Goal: Task Accomplishment & Management: Complete application form

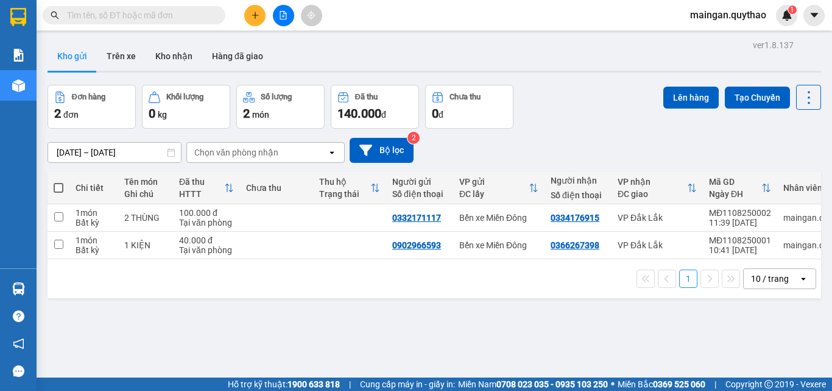
click at [264, 5] on div at bounding box center [283, 15] width 91 height 21
click at [256, 13] on icon "plus" at bounding box center [255, 15] width 9 height 9
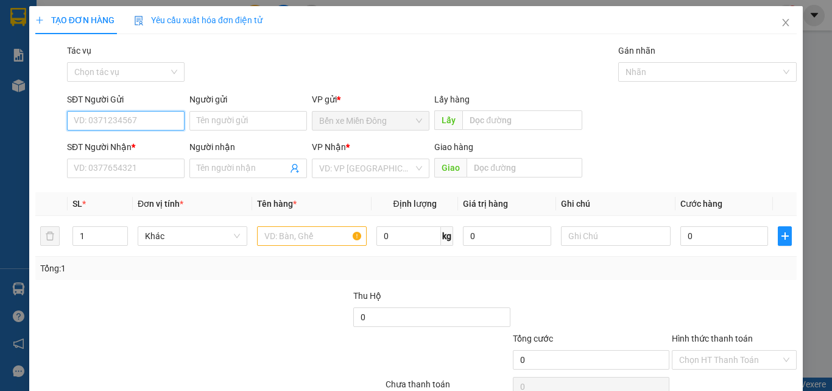
paste input "0901822838"
type input "0901822838"
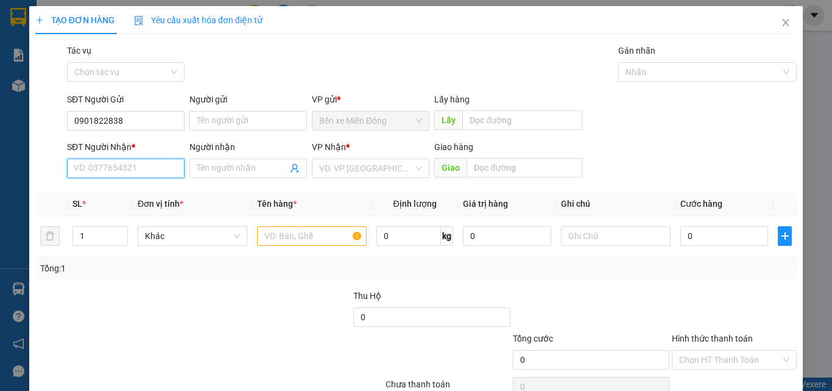
click at [128, 173] on input "SĐT Người Nhận *" at bounding box center [126, 167] width 118 height 19
paste input "0395799172"
type input "0395799172"
drag, startPoint x: 371, startPoint y: 179, endPoint x: 368, endPoint y: 258, distance: 79.3
click at [370, 180] on div "VP Nhận * VD: VP [GEOGRAPHIC_DATA]" at bounding box center [371, 161] width 118 height 43
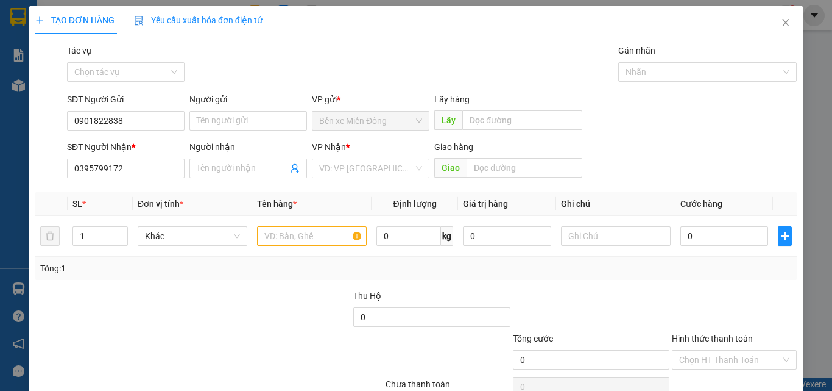
drag, startPoint x: 356, startPoint y: 148, endPoint x: 375, endPoint y: 165, distance: 25.5
click at [356, 147] on div "VP Nhận *" at bounding box center [371, 146] width 118 height 13
click at [377, 166] on input "search" at bounding box center [366, 168] width 94 height 18
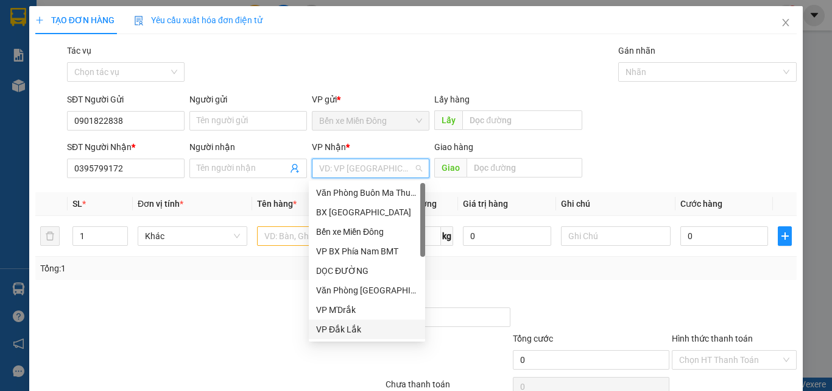
click at [363, 335] on div "VP Đắk Lắk" at bounding box center [367, 328] width 102 height 13
click at [366, 334] on div at bounding box center [320, 352] width 127 height 43
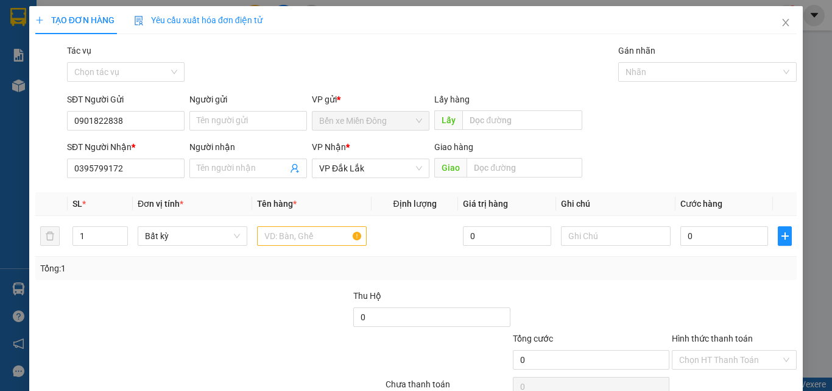
click at [231, 207] on th "Đơn vị tính *" at bounding box center [192, 204] width 119 height 24
drag, startPoint x: 274, startPoint y: 228, endPoint x: 277, endPoint y: 243, distance: 15.7
click at [274, 231] on td at bounding box center [311, 236] width 119 height 41
click at [277, 243] on input "text" at bounding box center [312, 235] width 110 height 19
drag, startPoint x: 278, startPoint y: 244, endPoint x: 370, endPoint y: 221, distance: 95.5
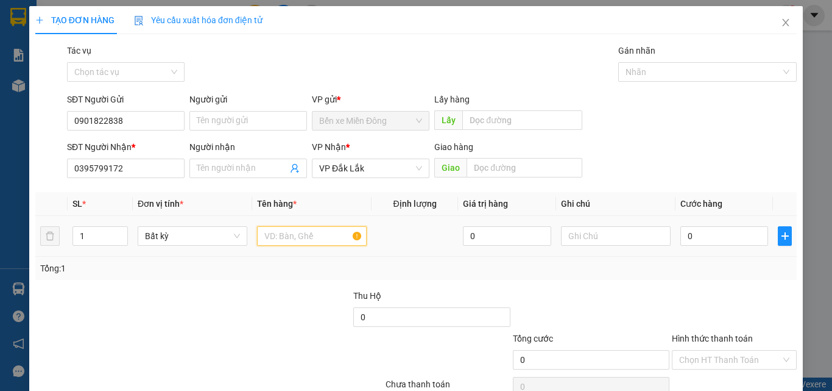
click at [279, 247] on div at bounding box center [312, 236] width 110 height 24
click at [533, 184] on div "Transit Pickup Surcharge Ids Transit Deliver Surcharge Ids Transit Deliver Surc…" at bounding box center [416, 235] width 762 height 383
drag, startPoint x: 523, startPoint y: 162, endPoint x: 495, endPoint y: 168, distance: 28.6
click at [521, 162] on input "text" at bounding box center [525, 167] width 116 height 19
type input "BUÔN BÍA"
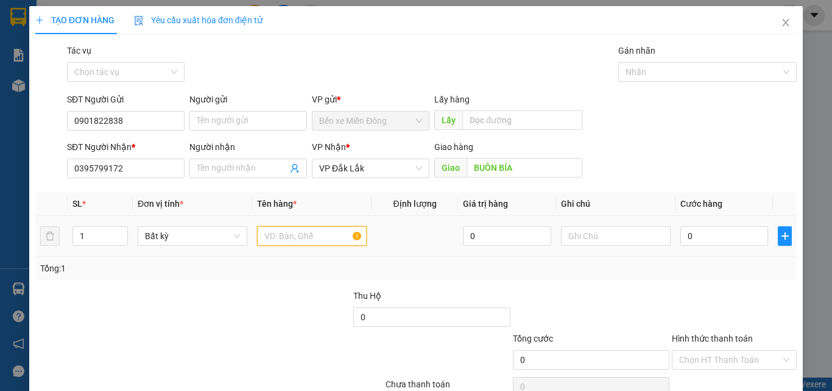
click at [347, 239] on input "text" at bounding box center [312, 235] width 110 height 19
type input "1"
type input "2 CỤC ĐEN"
click at [699, 247] on div "0" at bounding box center [725, 236] width 88 height 24
click at [710, 241] on input "0" at bounding box center [725, 235] width 88 height 19
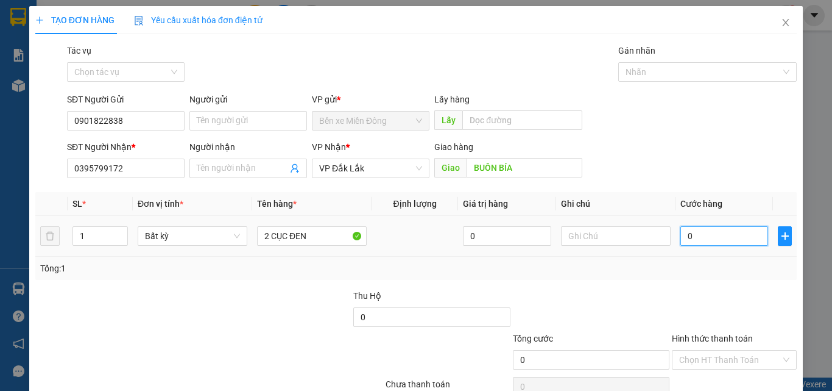
type input "03"
type input "3"
type input "030"
type input "30"
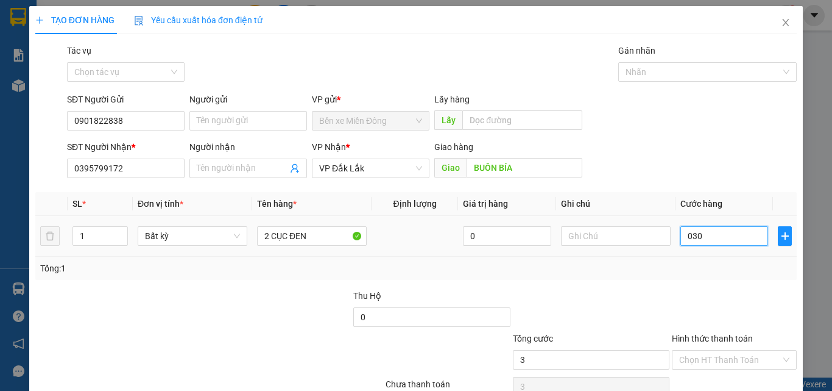
type input "30"
type input "0.300"
type input "300"
click at [754, 349] on div "Hình thức thanh toán" at bounding box center [734, 340] width 125 height 18
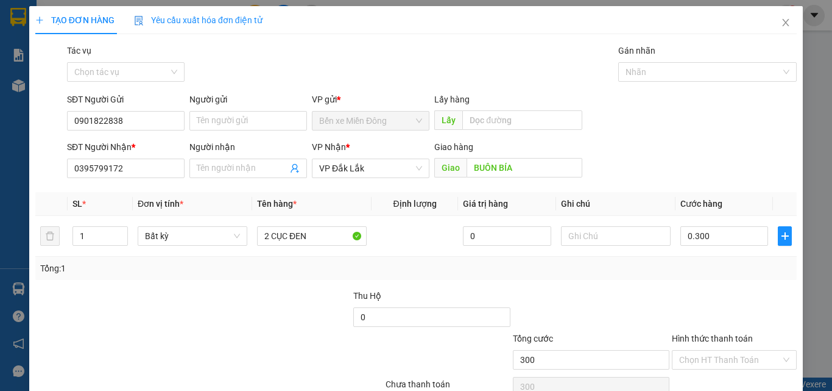
type input "300.000"
click at [723, 370] on div "Hình thức thanh toán Chọn HT Thanh Toán" at bounding box center [734, 352] width 125 height 43
drag, startPoint x: 718, startPoint y: 339, endPoint x: 719, endPoint y: 360, distance: 20.8
click at [718, 349] on div "Hình thức thanh toán" at bounding box center [734, 340] width 125 height 18
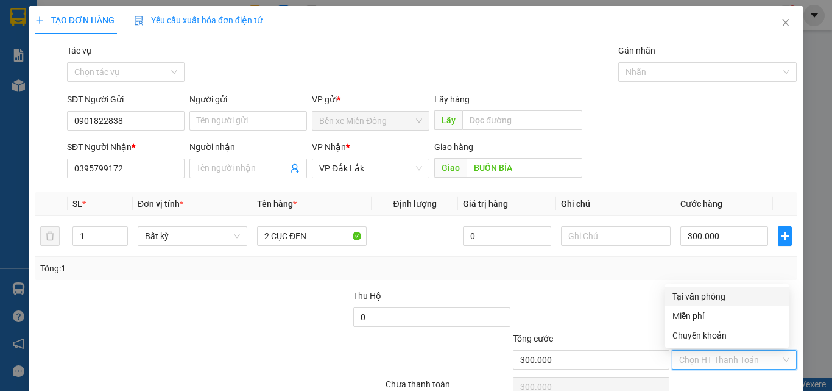
drag, startPoint x: 719, startPoint y: 360, endPoint x: 718, endPoint y: 325, distance: 34.7
click at [718, 359] on input "Hình thức thanh toán" at bounding box center [730, 359] width 102 height 18
click at [718, 297] on div "Tại văn phòng" at bounding box center [727, 295] width 109 height 13
type input "0"
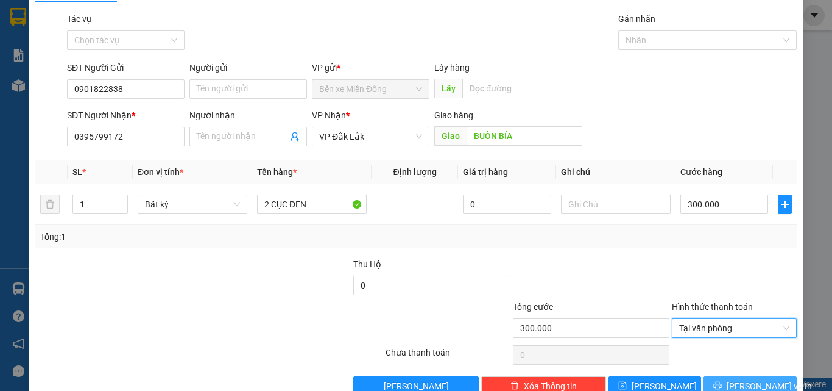
scroll to position [60, 0]
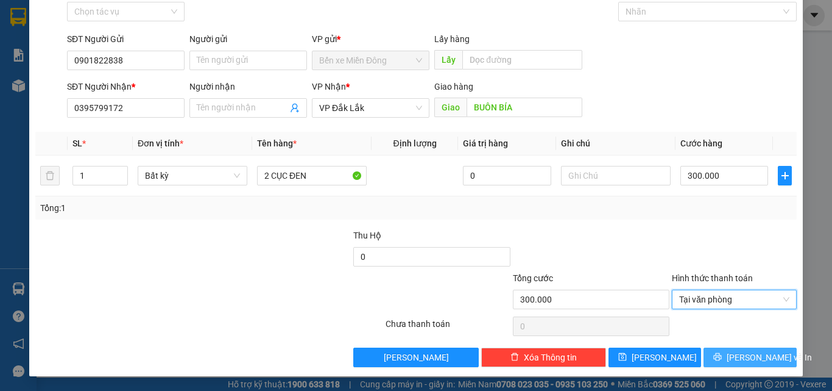
click at [718, 364] on button "[PERSON_NAME] và In" at bounding box center [750, 356] width 93 height 19
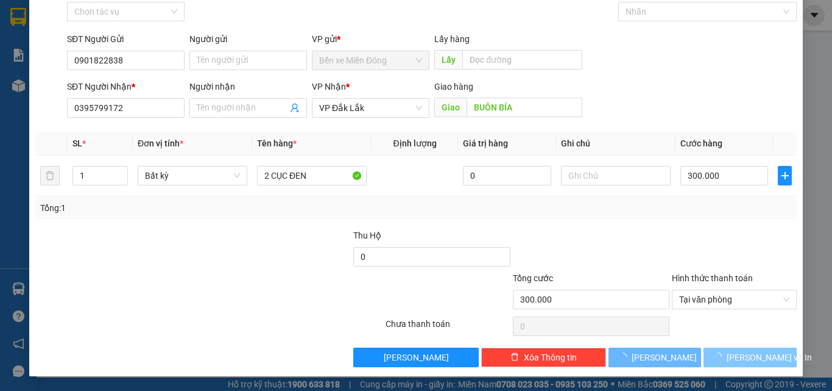
click at [718, 364] on button "[PERSON_NAME] và In" at bounding box center [750, 356] width 93 height 19
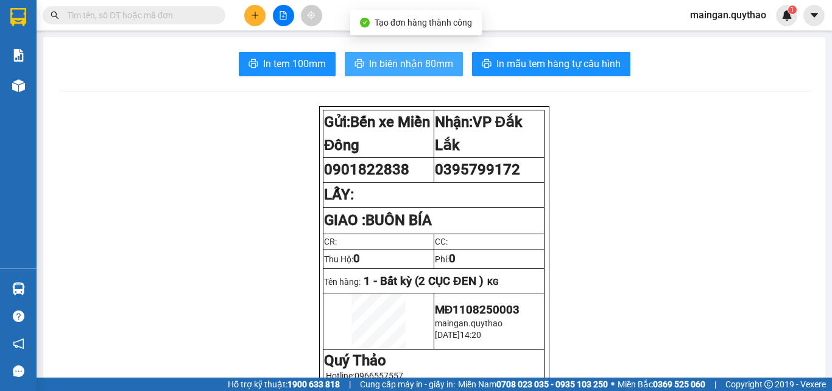
click at [388, 60] on span "In biên nhận 80mm" at bounding box center [411, 63] width 84 height 15
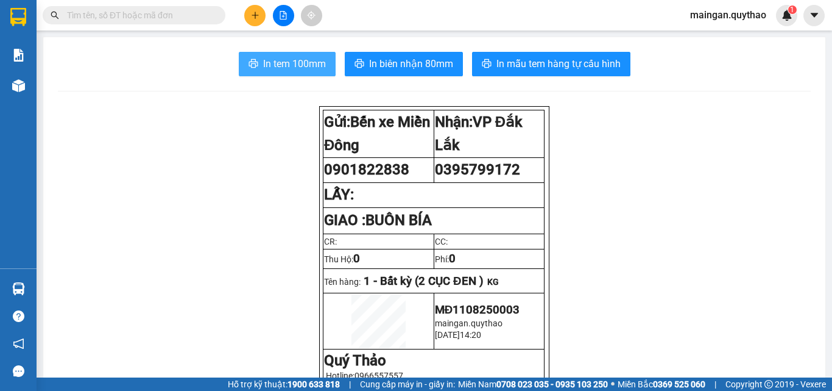
click at [291, 69] on span "In tem 100mm" at bounding box center [294, 63] width 63 height 15
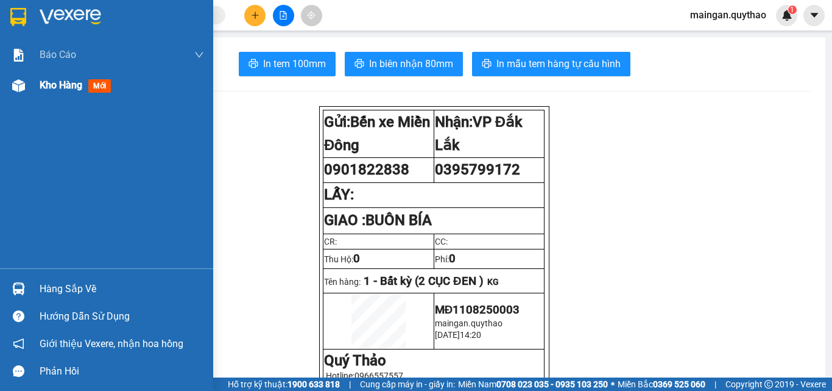
click at [54, 90] on span "Kho hàng" at bounding box center [61, 85] width 43 height 12
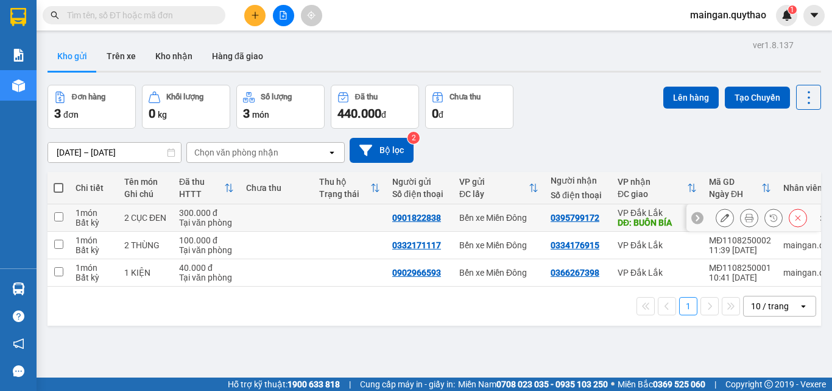
click at [717, 225] on button at bounding box center [725, 217] width 17 height 21
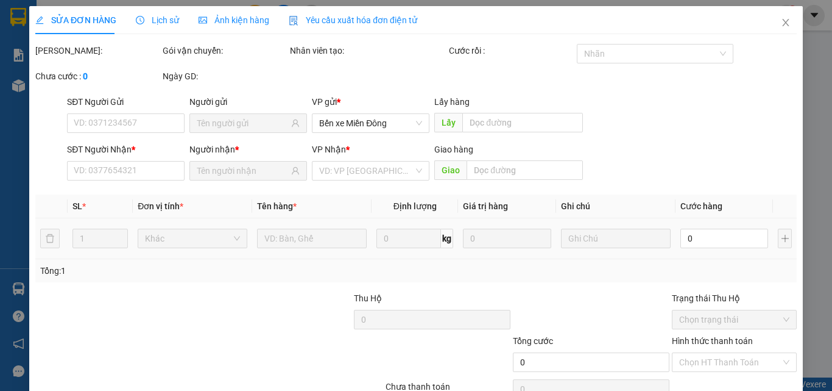
type input "0901822838"
type input "0395799172"
type input "BUÔN BÍA"
type input "300.000"
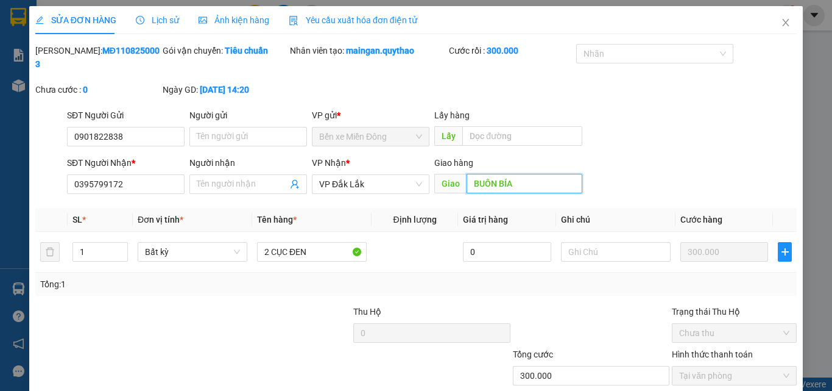
drag, startPoint x: 503, startPoint y: 168, endPoint x: 527, endPoint y: 182, distance: 27.9
click at [503, 174] on input "BUÔN BÍA" at bounding box center [525, 183] width 116 height 19
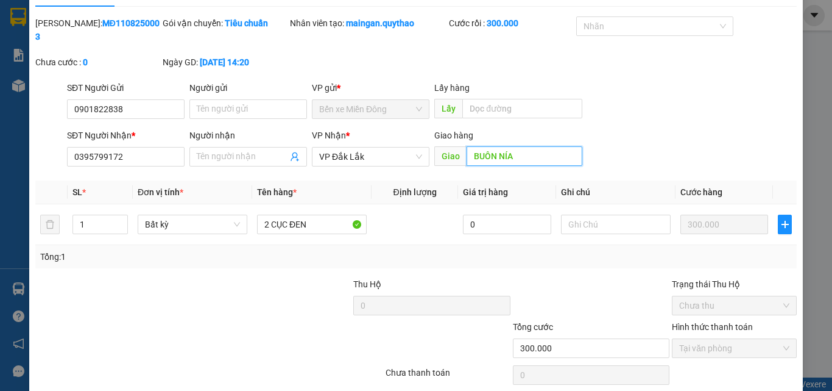
scroll to position [63, 0]
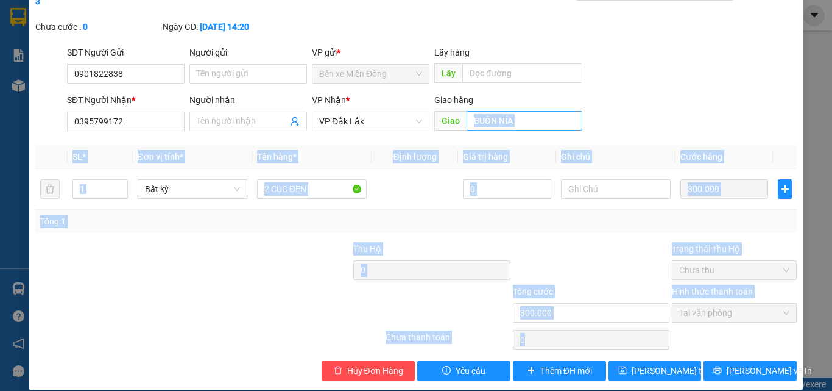
drag, startPoint x: 718, startPoint y: 373, endPoint x: 550, endPoint y: 116, distance: 307.4
click at [548, 116] on div "SỬA ĐƠN HÀNG Lịch sử Ảnh kiện hàng Yêu cầu xuất hóa đơn điện tử Total Paid Fee …" at bounding box center [416, 166] width 774 height 446
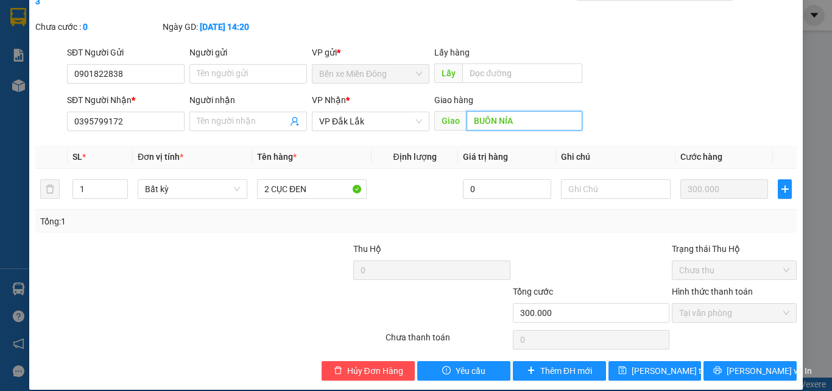
click at [558, 111] on input "BUÔN NÍA" at bounding box center [525, 120] width 116 height 19
drag, startPoint x: 508, startPoint y: 91, endPoint x: 522, endPoint y: 113, distance: 26.9
click at [521, 112] on div "Giao hàng Giao BUÔN NÍA" at bounding box center [508, 114] width 148 height 43
click at [522, 113] on input "BUÔN NÍA" at bounding box center [525, 120] width 116 height 19
click at [523, 113] on input "BUÔN NÍA" at bounding box center [525, 120] width 116 height 19
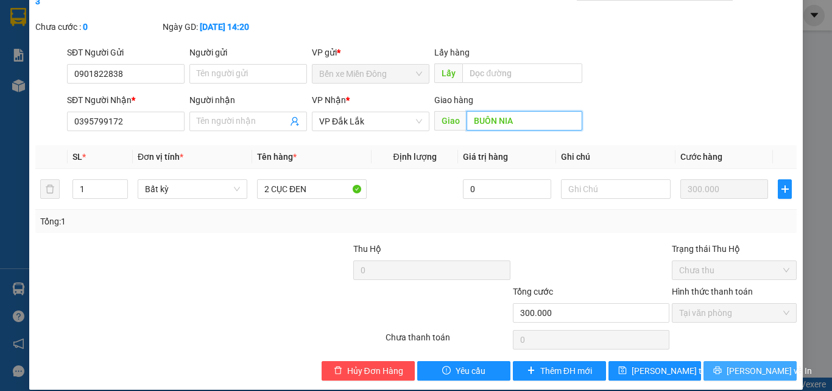
type input "BUÔN NIA"
click at [717, 361] on button "[PERSON_NAME] và In" at bounding box center [750, 370] width 93 height 19
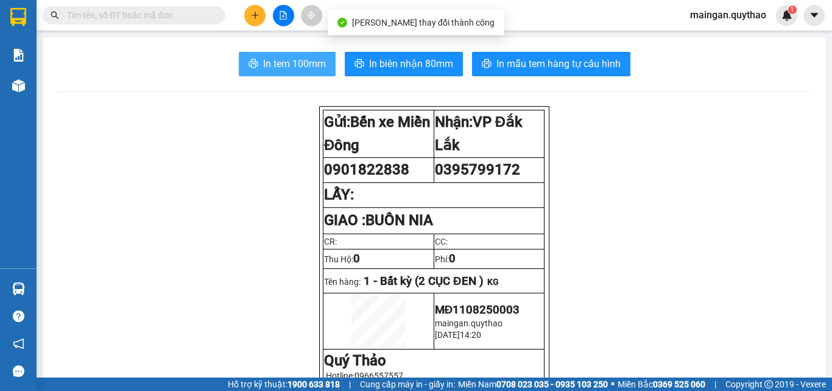
click at [290, 62] on span "In tem 100mm" at bounding box center [294, 63] width 63 height 15
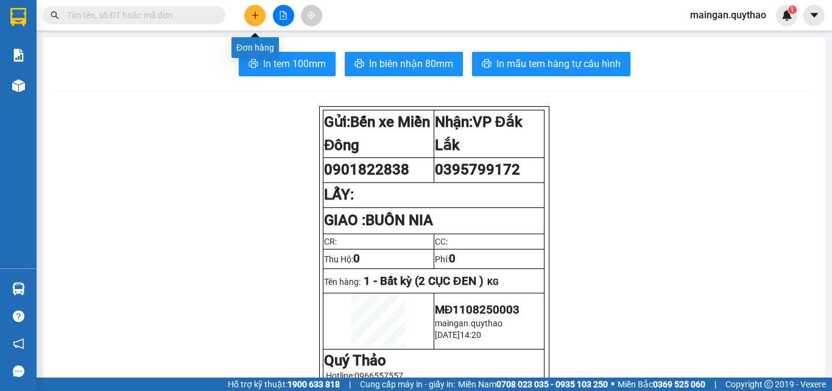
click at [258, 20] on button at bounding box center [254, 15] width 21 height 21
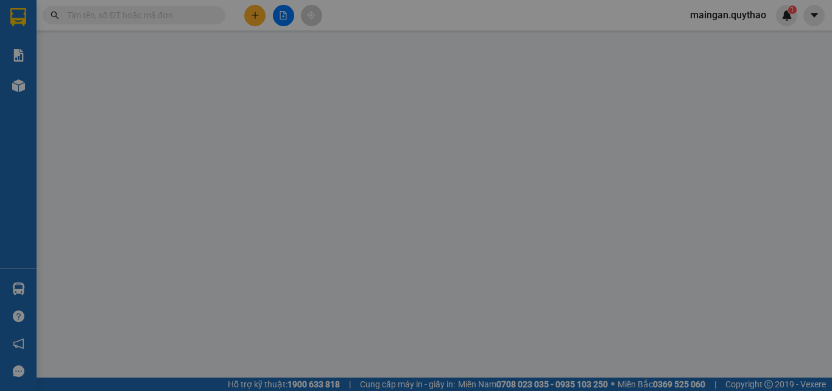
click at [261, 21] on span "Yêu cầu xuất hóa đơn điện tử" at bounding box center [198, 20] width 129 height 10
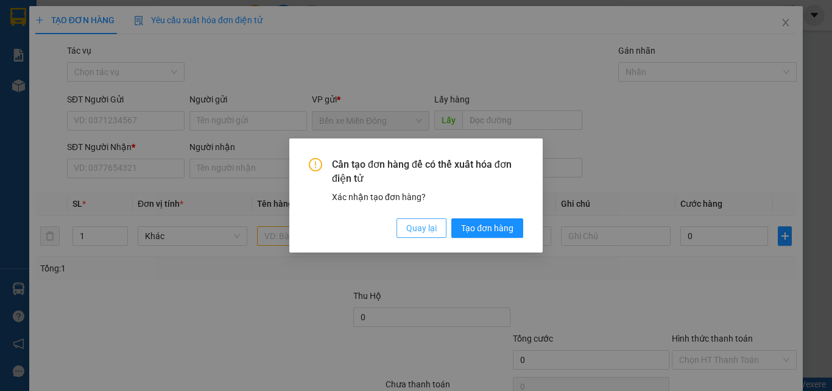
click at [409, 234] on span "Quay lại" at bounding box center [421, 227] width 30 height 13
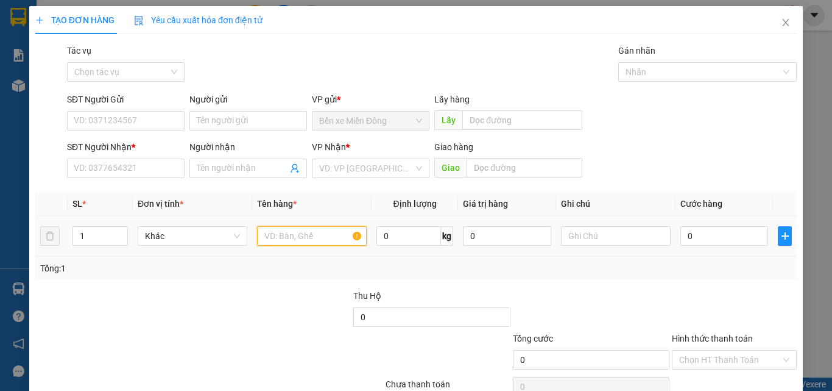
click at [319, 238] on input "text" at bounding box center [312, 235] width 110 height 19
click at [314, 230] on input "1 TUMS" at bounding box center [312, 235] width 110 height 19
type input "1 TÚM"
click at [695, 246] on div "0" at bounding box center [725, 236] width 88 height 24
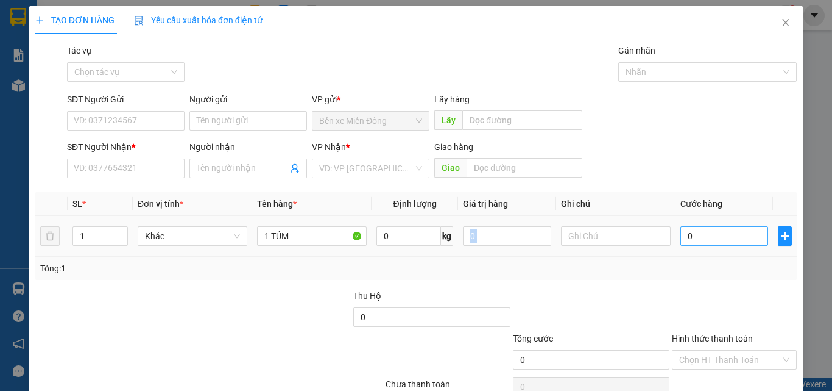
click at [695, 227] on input "0" at bounding box center [725, 235] width 88 height 19
type input "05"
type input "5"
type input "050"
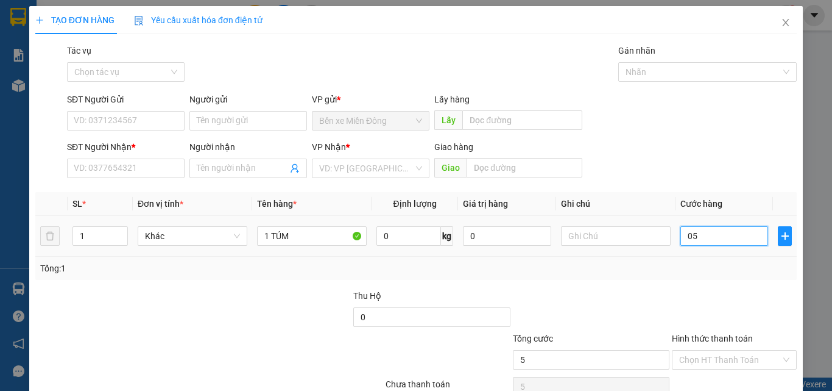
type input "50"
click at [720, 264] on div "Tổng: 1" at bounding box center [416, 267] width 752 height 13
type input "50.000"
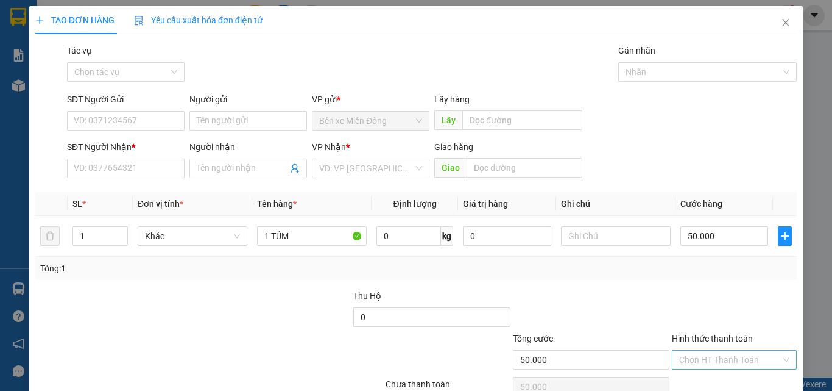
click at [707, 353] on input "Hình thức thanh toán" at bounding box center [730, 359] width 102 height 18
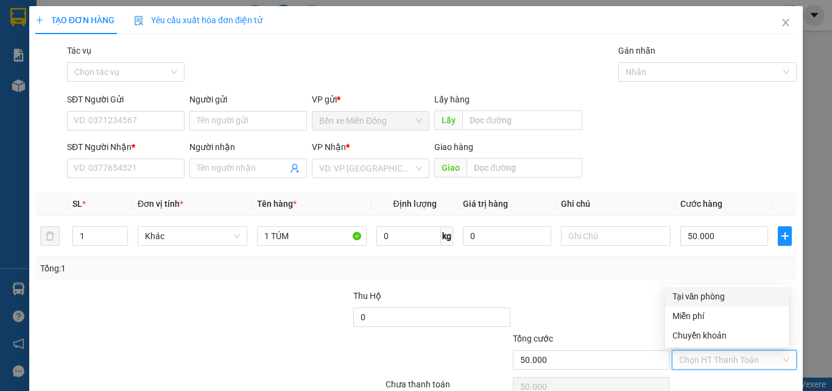
click at [689, 299] on div "Tại văn phòng" at bounding box center [727, 295] width 109 height 13
type input "0"
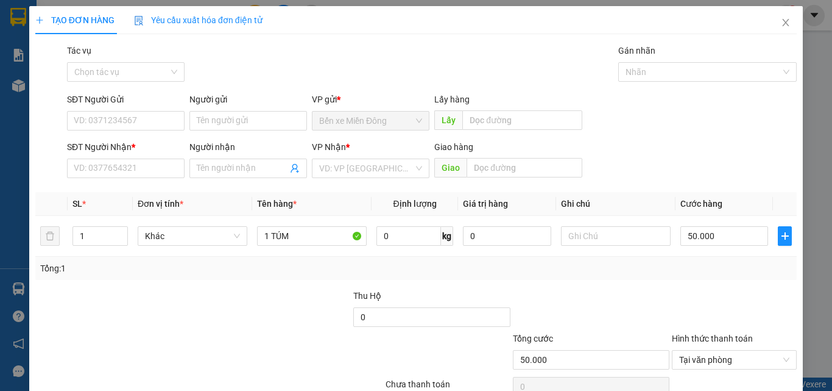
click at [356, 179] on div "VP Nhận * VD: VP [GEOGRAPHIC_DATA]" at bounding box center [371, 161] width 118 height 43
click at [358, 173] on input "search" at bounding box center [366, 168] width 94 height 18
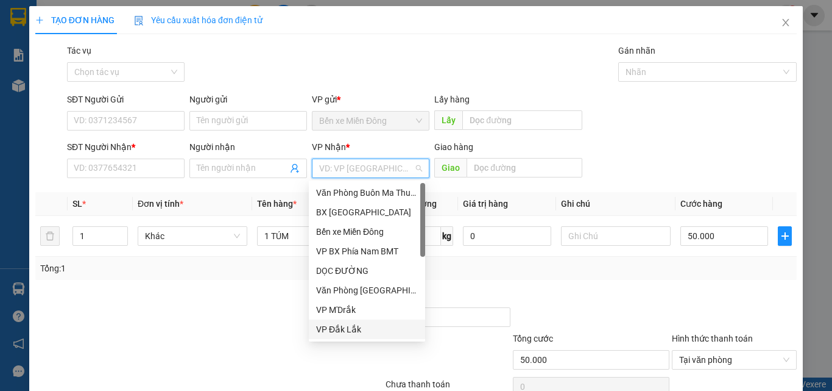
drag, startPoint x: 349, startPoint y: 327, endPoint x: 403, endPoint y: 171, distance: 165.3
click at [349, 318] on div "Văn Phòng Buôn Ma Thuột BX [GEOGRAPHIC_DATA] xe Miền Đông VP BX Phía Nam BMT DỌ…" at bounding box center [367, 280] width 116 height 195
click at [349, 330] on div "VP Đắk Lắk" at bounding box center [367, 328] width 102 height 13
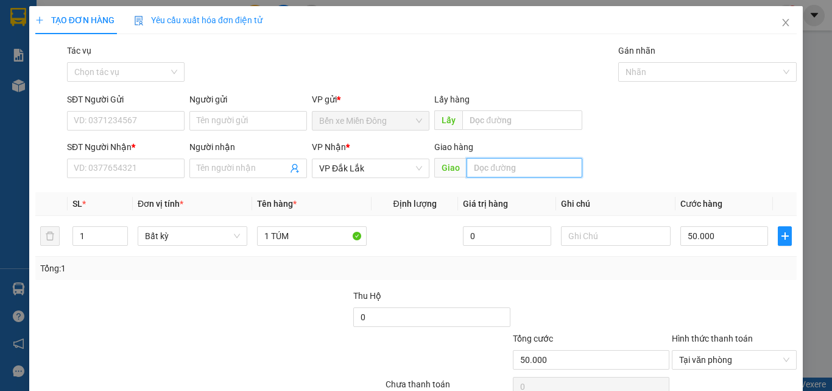
click at [490, 167] on input "text" at bounding box center [525, 167] width 116 height 19
type input "BUÔN NIA"
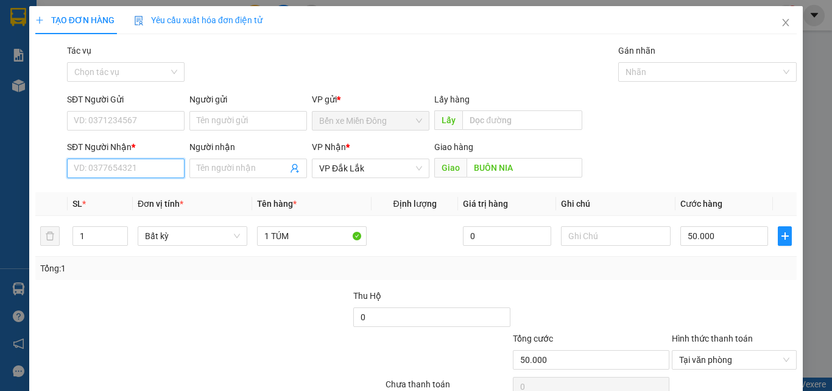
click at [151, 165] on input "SĐT Người Nhận *" at bounding box center [126, 167] width 118 height 19
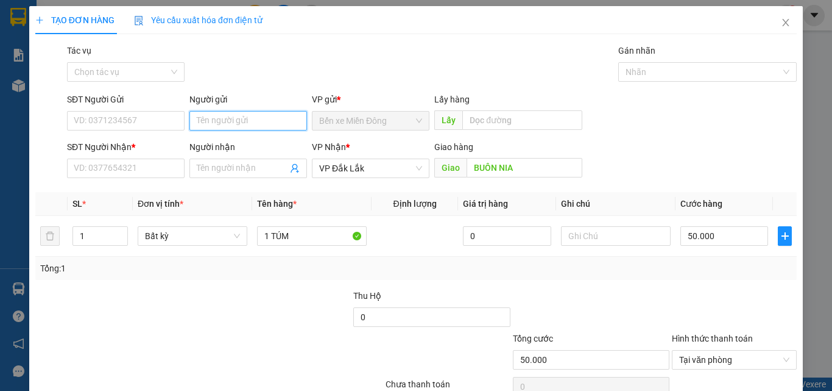
click at [189, 125] on input "Người gửi" at bounding box center [248, 120] width 118 height 19
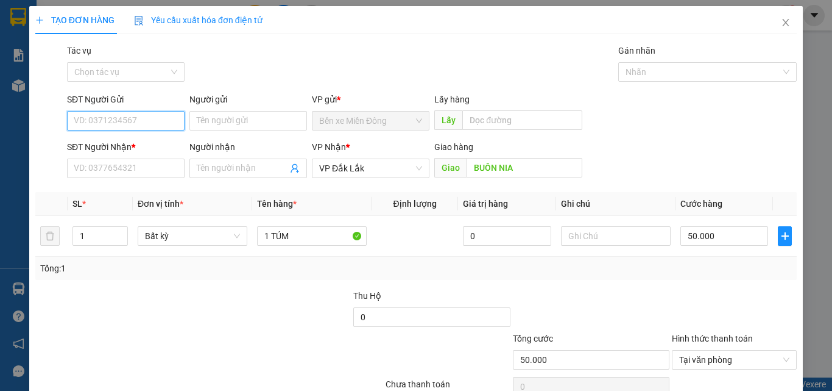
click at [95, 118] on input "SĐT Người Gửi" at bounding box center [126, 120] width 118 height 19
type input "0948548290"
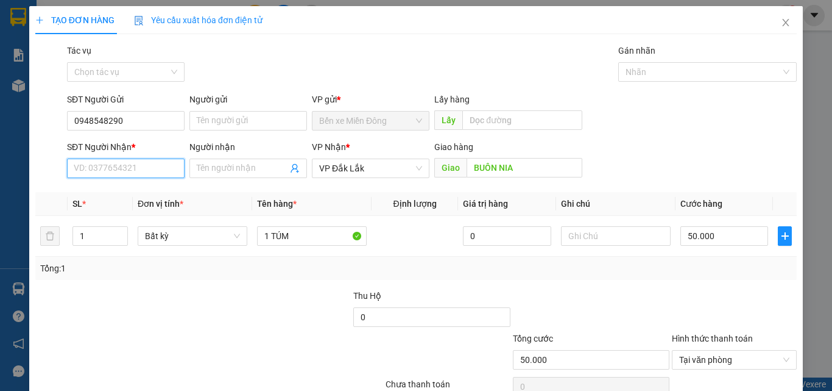
click at [131, 167] on input "SĐT Người Nhận *" at bounding box center [126, 167] width 118 height 19
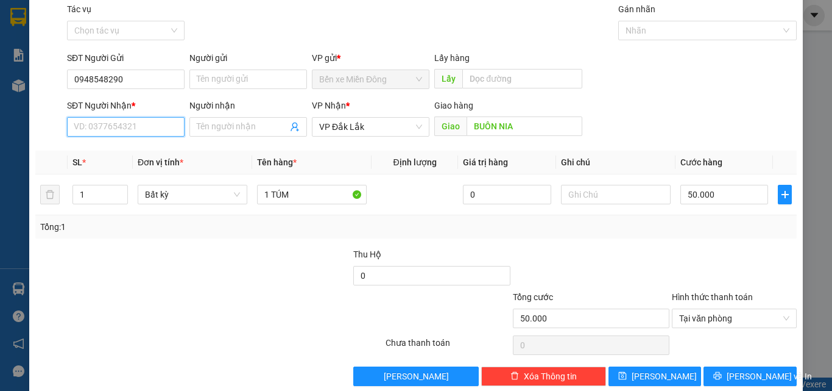
scroll to position [60, 0]
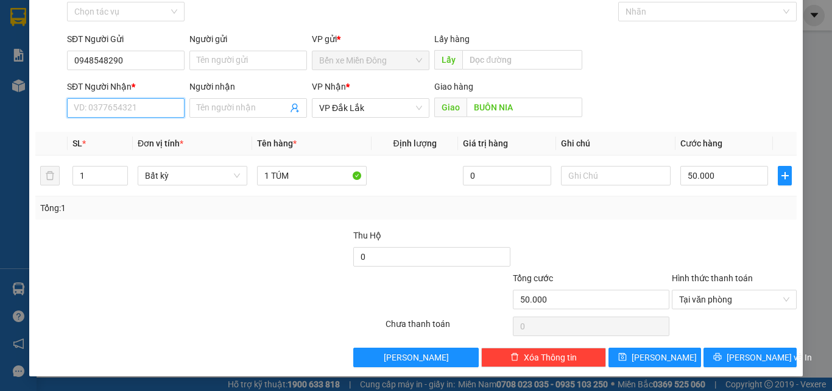
click at [100, 104] on input "SĐT Người Nhận *" at bounding box center [126, 107] width 118 height 19
type input "0917454766"
click at [764, 371] on div "TẠO ĐƠN HÀNG Yêu cầu xuất hóa đơn điện tử Transit Pickup Surcharge Ids Transit …" at bounding box center [416, 161] width 774 height 430
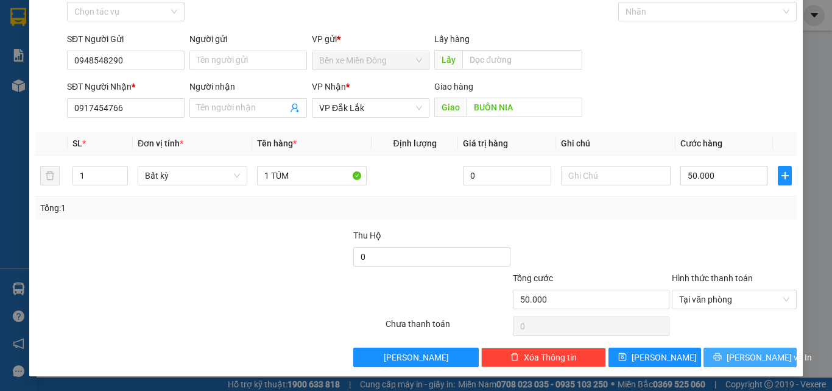
click at [760, 358] on span "[PERSON_NAME] và In" at bounding box center [769, 356] width 85 height 13
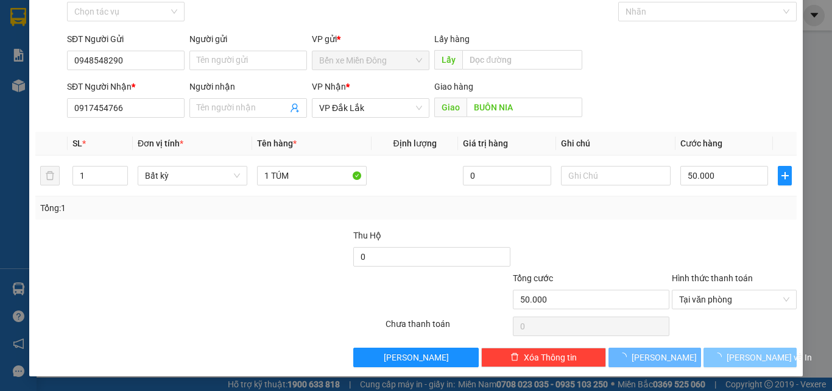
click at [760, 358] on span "[PERSON_NAME] và In" at bounding box center [769, 356] width 85 height 13
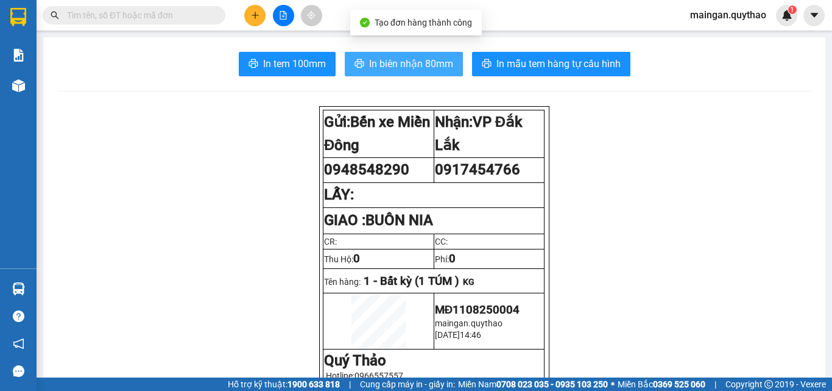
click at [384, 63] on span "In biên nhận 80mm" at bounding box center [411, 63] width 84 height 15
click at [382, 62] on span "In biên nhận 80mm" at bounding box center [411, 63] width 84 height 15
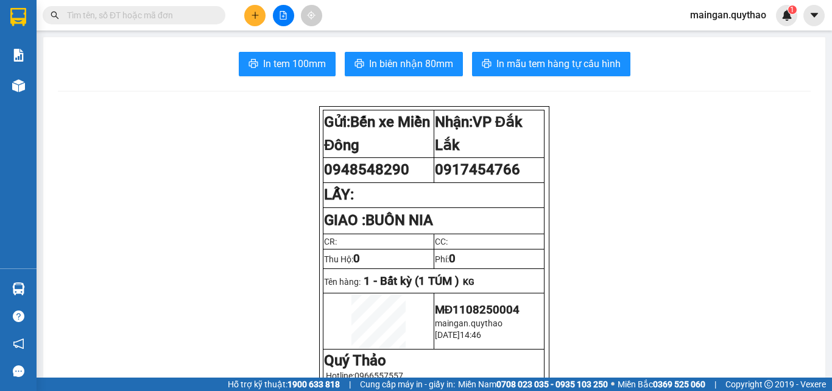
drag, startPoint x: 290, startPoint y: 49, endPoint x: 313, endPoint y: 83, distance: 40.4
drag, startPoint x: 301, startPoint y: 71, endPoint x: 312, endPoint y: 69, distance: 11.0
click at [301, 70] on span "In tem 100mm" at bounding box center [294, 63] width 63 height 15
